Goal: Obtain resource: Obtain resource

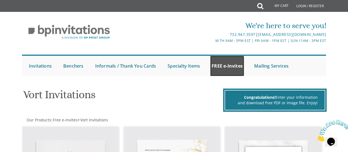
click at [224, 59] on link "FREE e-Invites" at bounding box center [227, 66] width 34 height 20
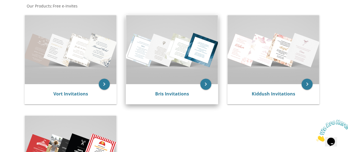
scroll to position [105, 0]
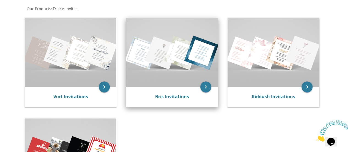
click at [181, 41] on img at bounding box center [172, 52] width 92 height 69
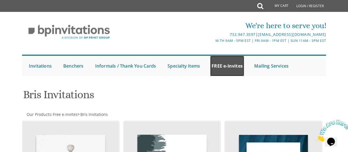
click at [224, 61] on link "FREE e-Invites" at bounding box center [227, 66] width 34 height 20
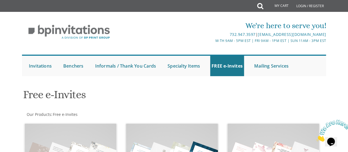
scroll to position [87, 0]
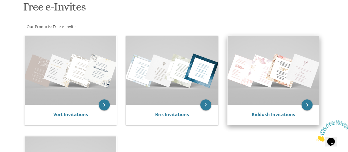
click at [271, 83] on img at bounding box center [274, 70] width 92 height 69
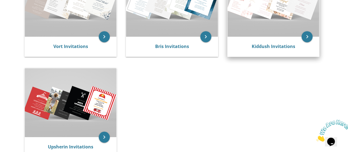
scroll to position [193, 0]
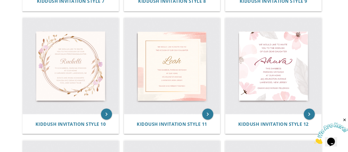
scroll to position [471, 0]
